Goal: Task Accomplishment & Management: Use online tool/utility

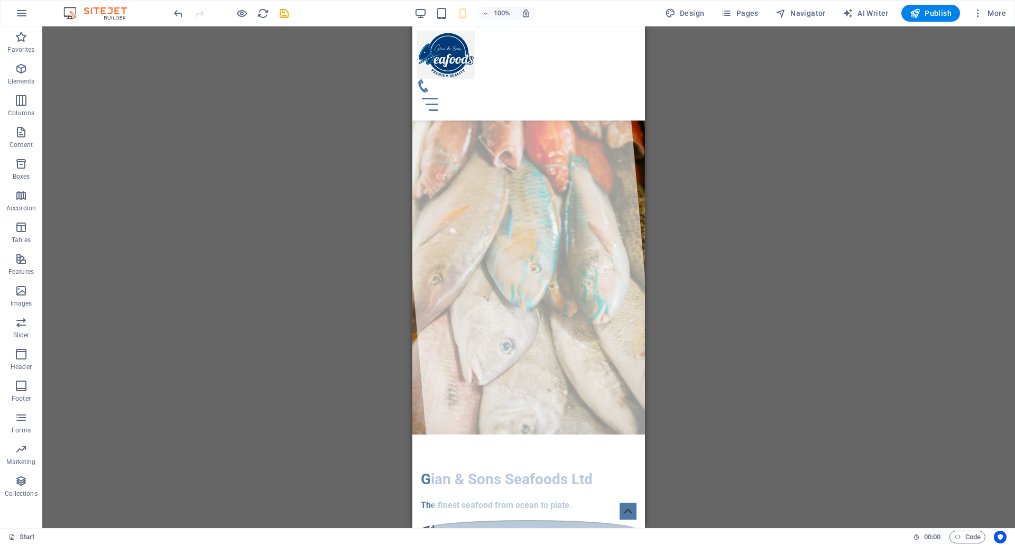
scroll to position [581, 0]
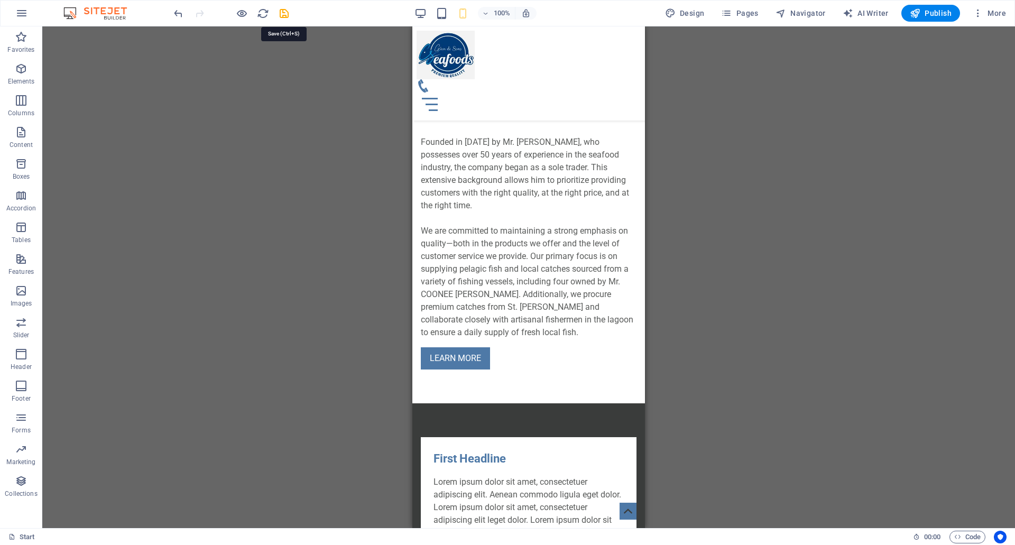
click at [285, 12] on icon "save" at bounding box center [284, 13] width 12 height 12
checkbox input "false"
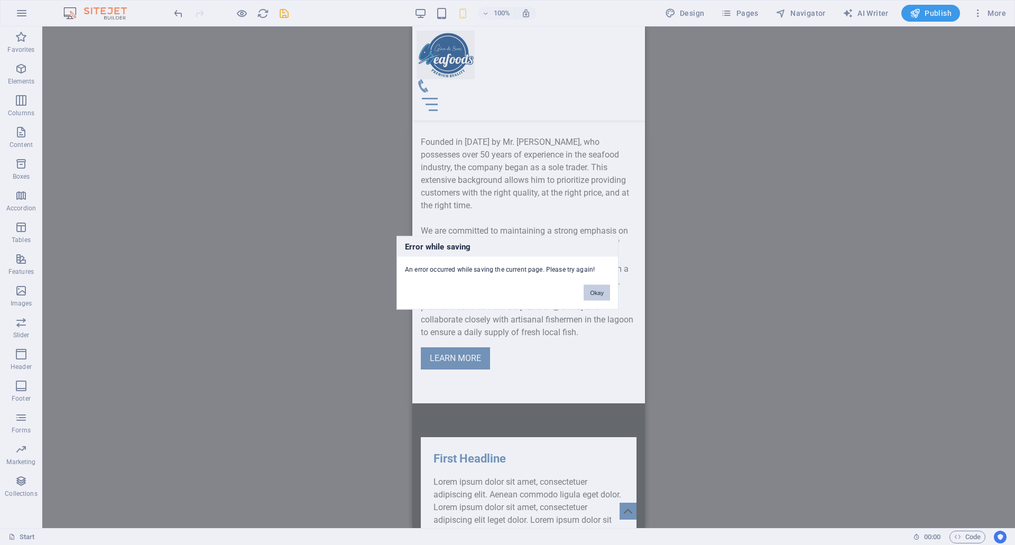
click at [589, 291] on button "Okay" at bounding box center [597, 292] width 26 height 16
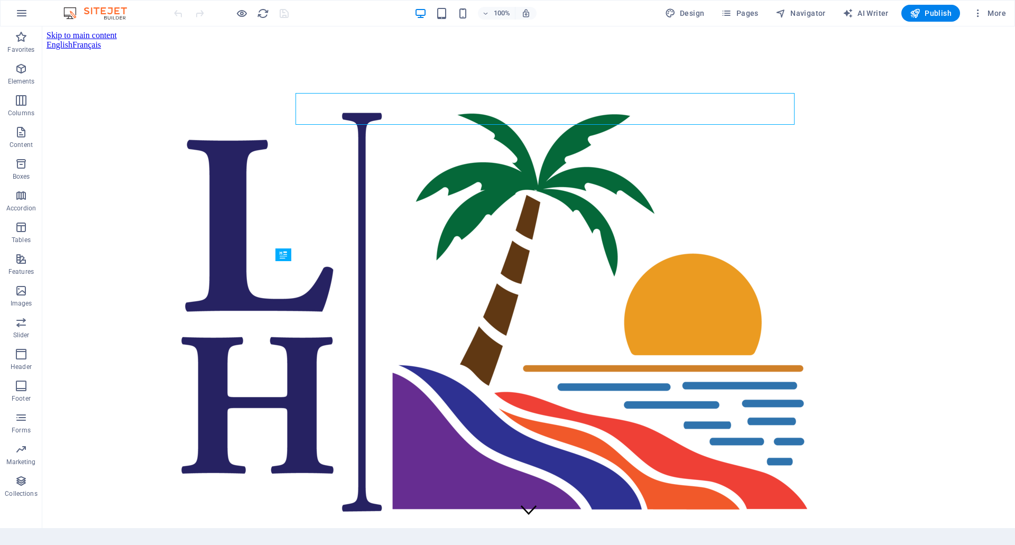
scroll to position [1147, 0]
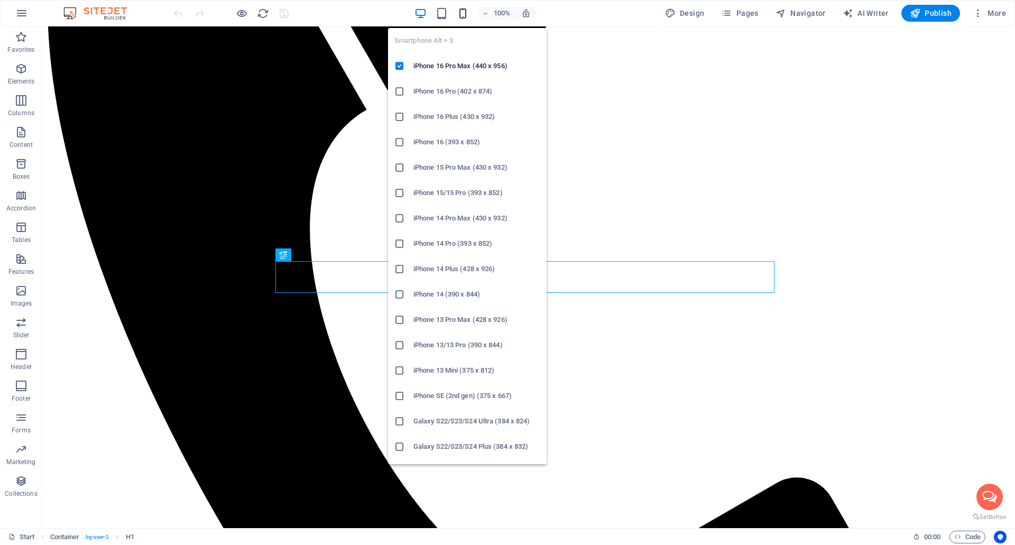
click at [466, 16] on icon "button" at bounding box center [463, 13] width 12 height 12
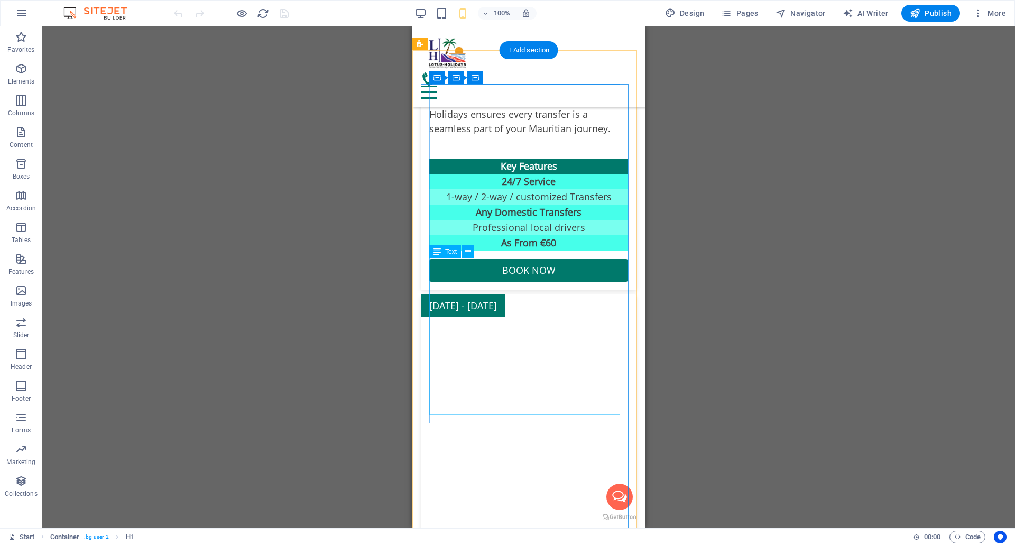
scroll to position [6130, 0]
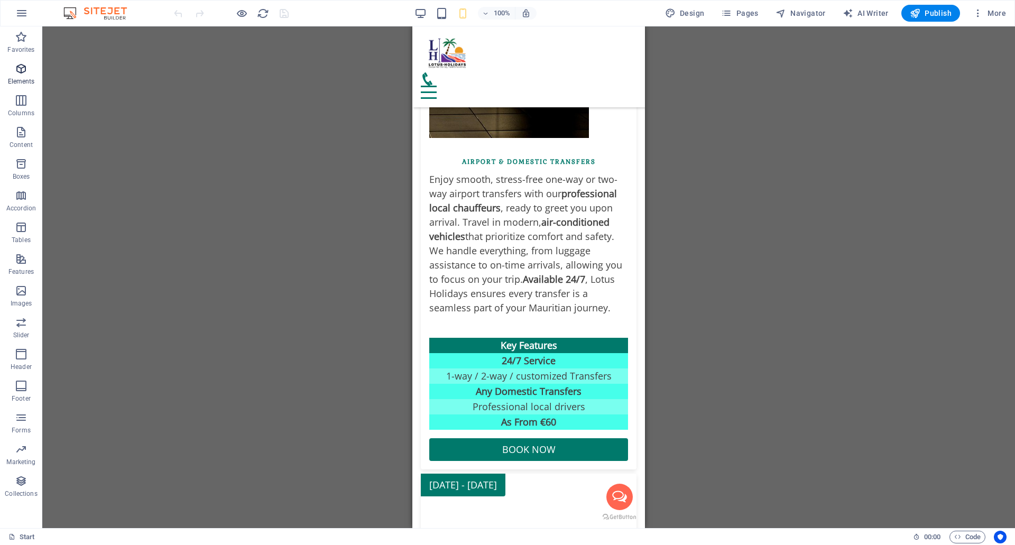
click at [15, 72] on icon "button" at bounding box center [21, 68] width 13 height 13
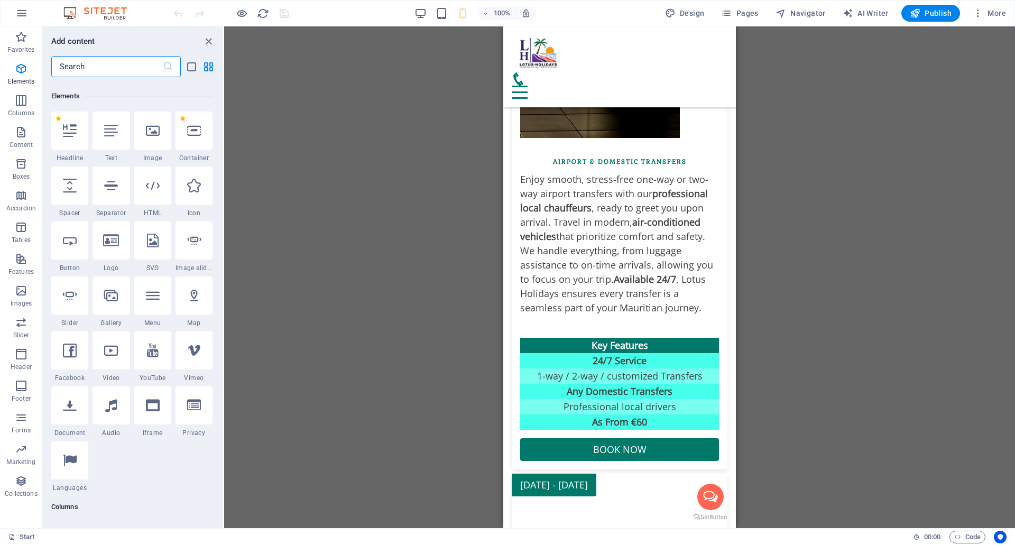
scroll to position [113, 0]
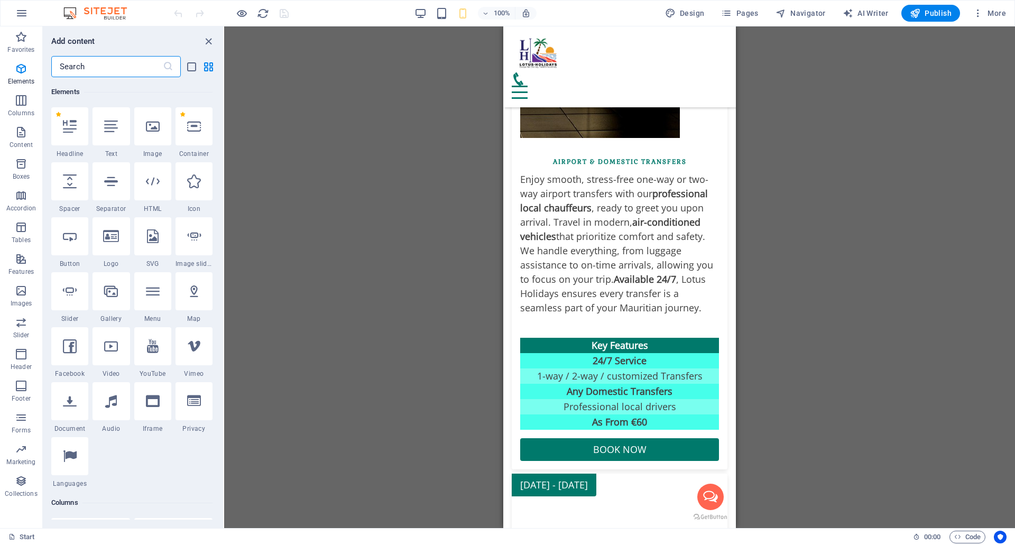
click at [93, 69] on input "text" at bounding box center [107, 66] width 112 height 21
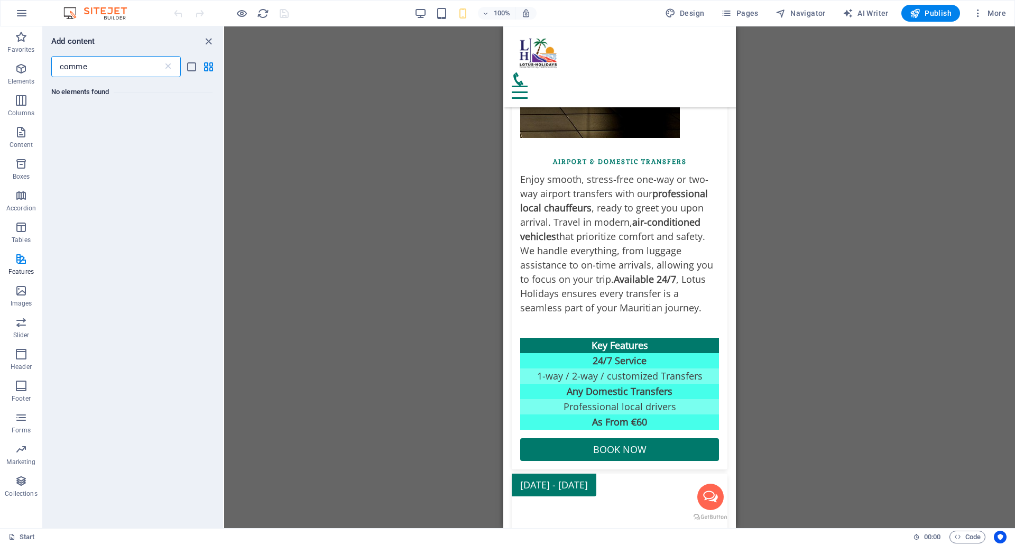
scroll to position [0, 0]
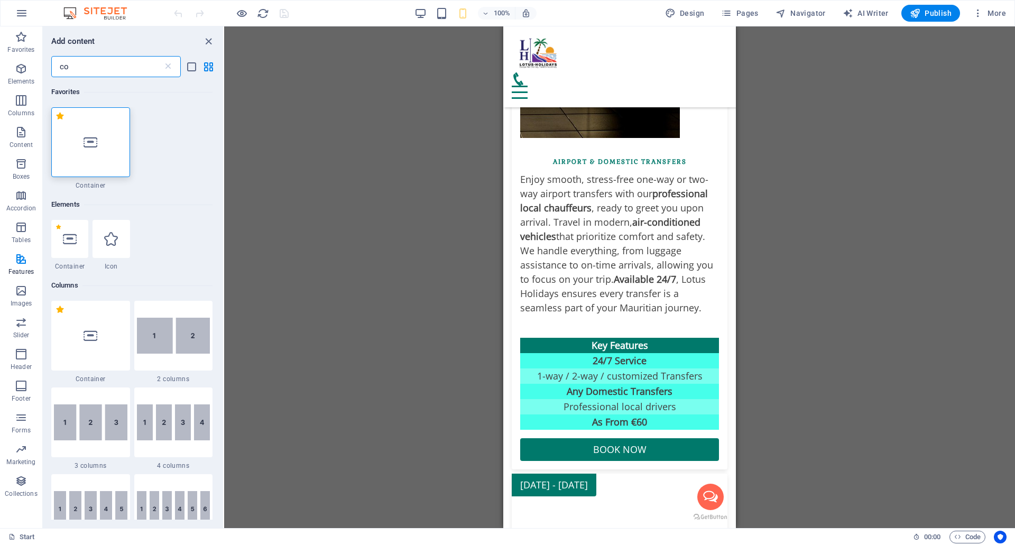
type input "c"
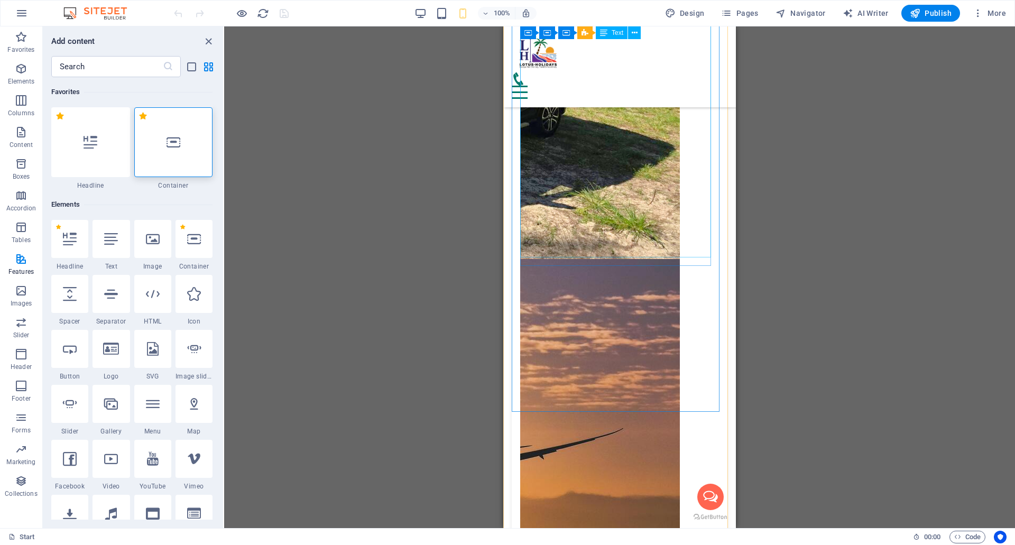
scroll to position [5126, 0]
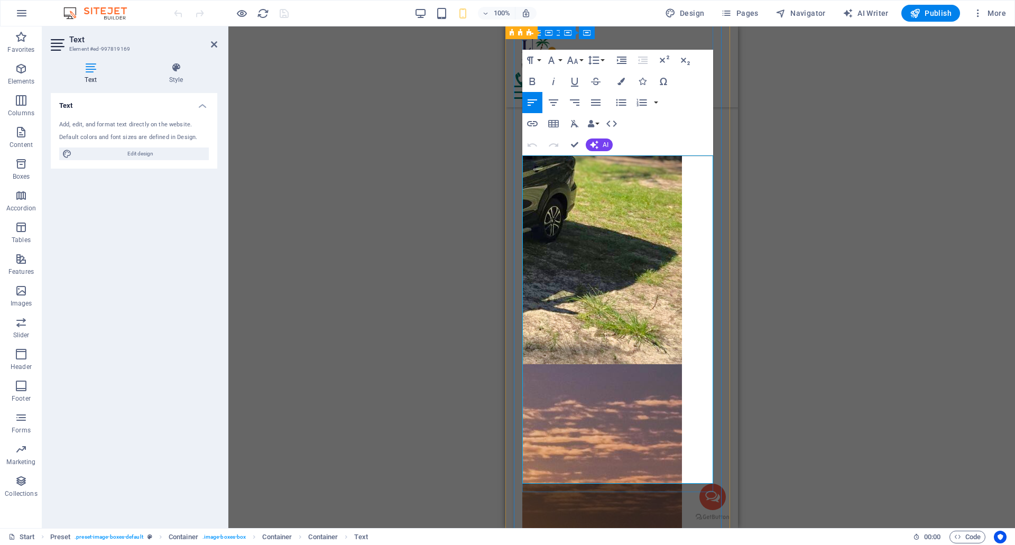
drag, startPoint x: 524, startPoint y: 162, endPoint x: 659, endPoint y: 470, distance: 336.3
copy div "Step into the heart of [GEOGRAPHIC_DATA] on a full-day private SUV car with you…"
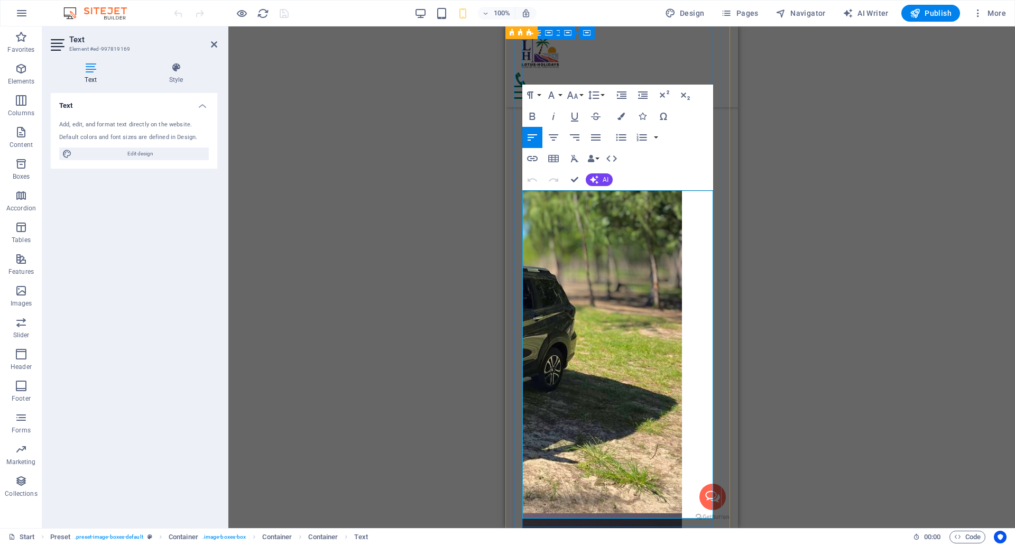
scroll to position [4968, 0]
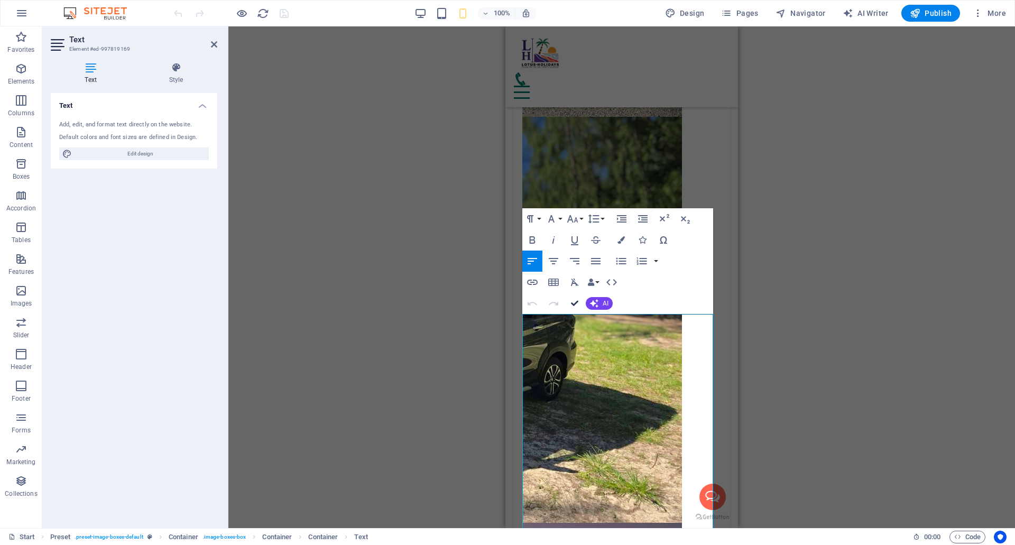
drag, startPoint x: 167, startPoint y: 273, endPoint x: 579, endPoint y: 299, distance: 413.1
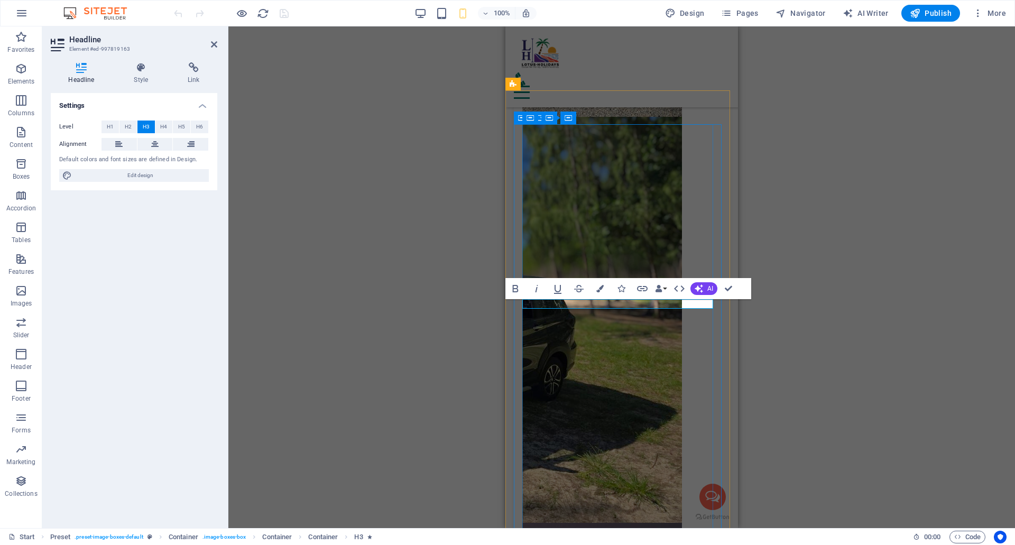
copy h3 "Live the History of our [GEOGRAPHIC_DATA]"
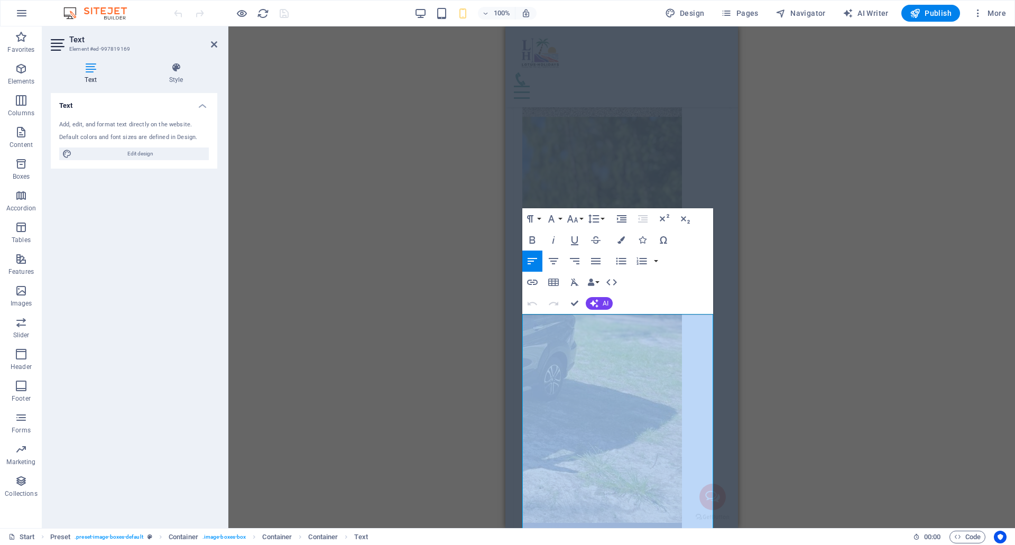
click at [469, 325] on div "Drag here to replace the existing content. Press “Ctrl” if you want to create a…" at bounding box center [621, 277] width 787 height 502
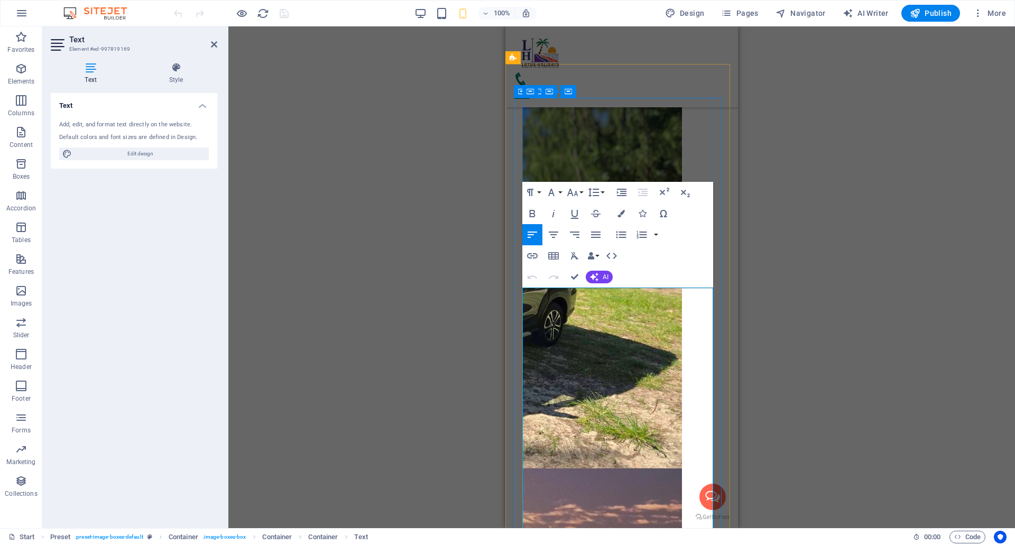
scroll to position [5073, 0]
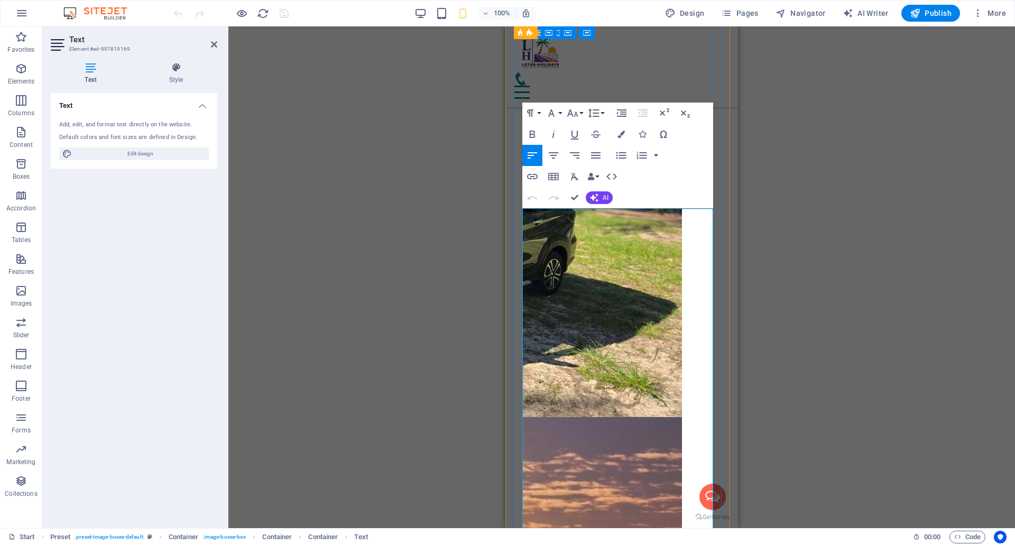
drag, startPoint x: 525, startPoint y: 323, endPoint x: 562, endPoint y: 292, distance: 48.0
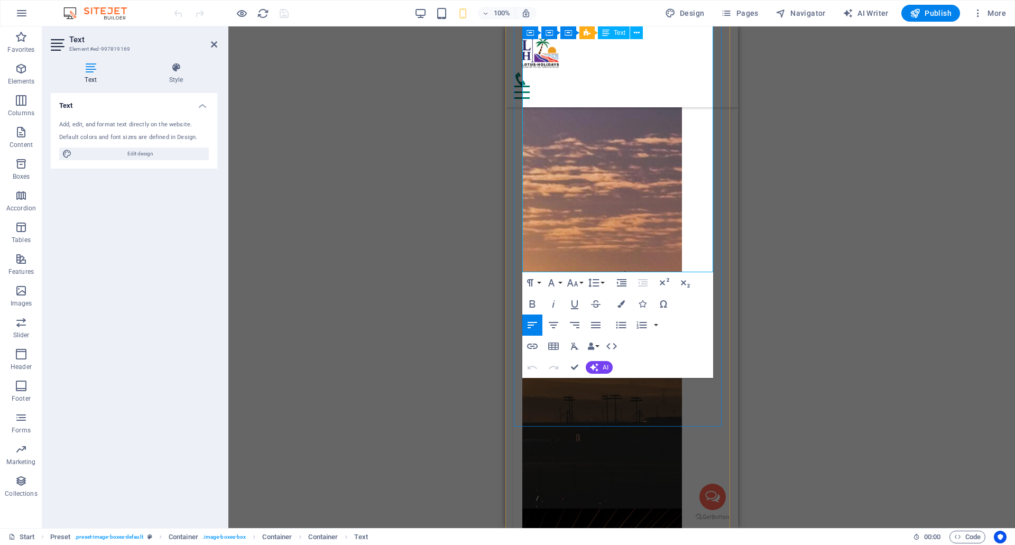
scroll to position [5443, 0]
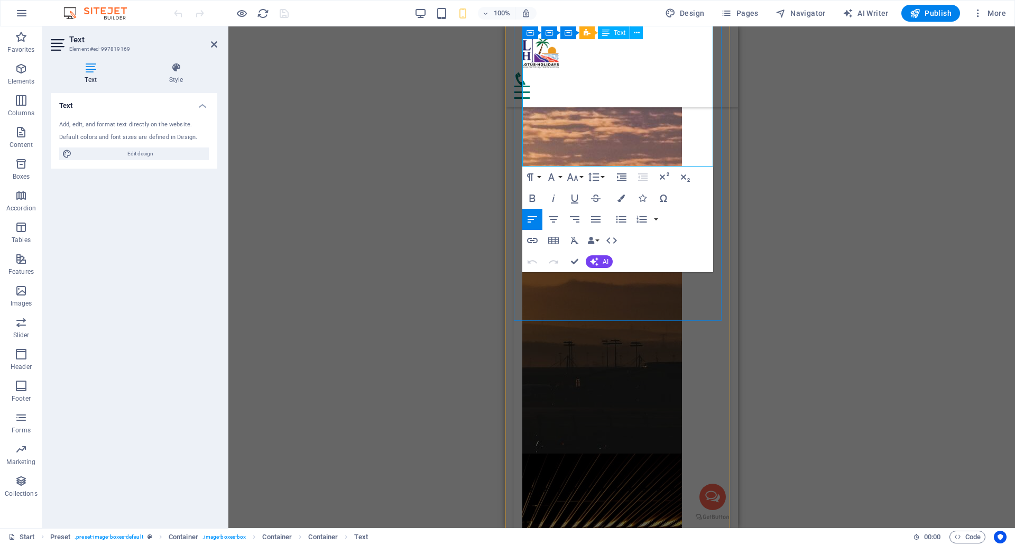
drag, startPoint x: 524, startPoint y: 215, endPoint x: 596, endPoint y: 157, distance: 92.5
copy div "Step into the heart of [GEOGRAPHIC_DATA] on a full-day private SUV car with you…"
